Goal: Transaction & Acquisition: Purchase product/service

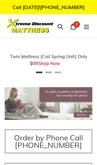
click at [88, 25] on icon "Menu" at bounding box center [87, 26] width 6 height 6
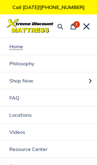
click at [40, 26] on img at bounding box center [30, 26] width 47 height 14
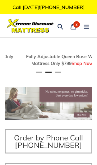
click at [75, 26] on span "2" at bounding box center [76, 25] width 5 height 6
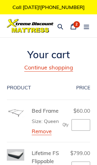
click at [76, 26] on span "2" at bounding box center [76, 25] width 5 height 6
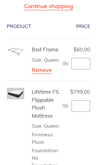
scroll to position [61, 0]
